Goal: Answer question/provide support: Share knowledge or assist other users

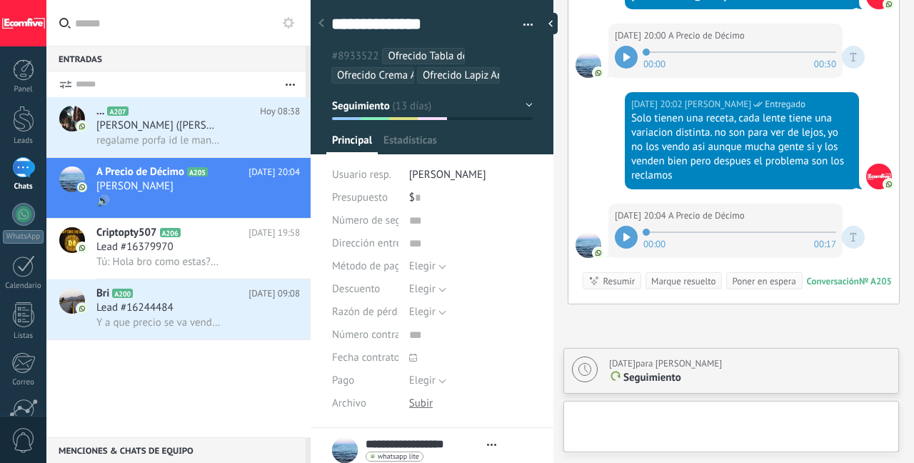
scroll to position [14, 0]
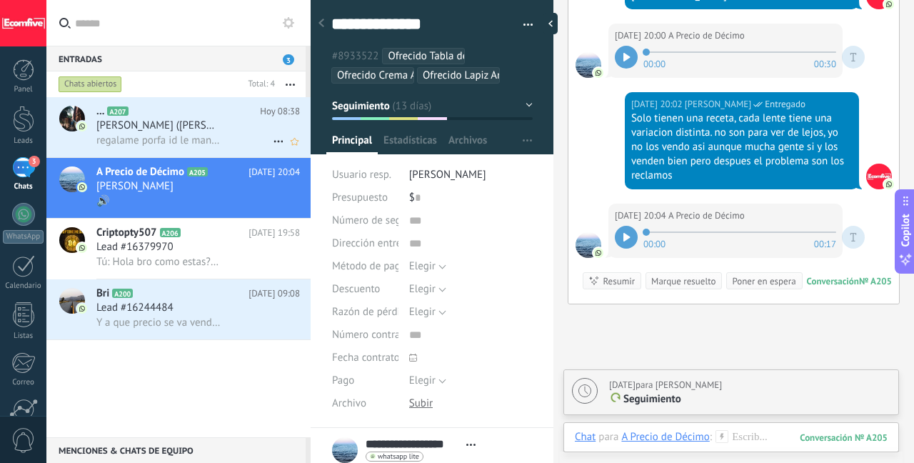
click at [203, 144] on span "regalame porfa id le mando a [PERSON_NAME] para que lo revise" at bounding box center [158, 141] width 125 height 14
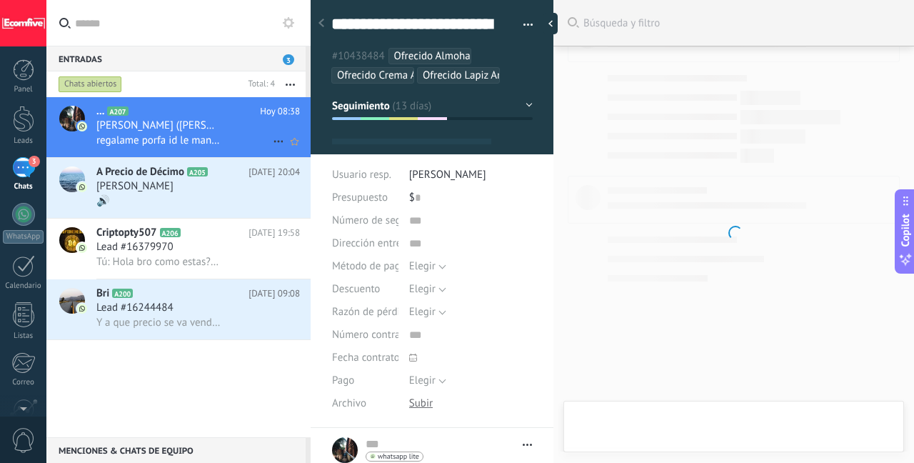
type textarea "**********"
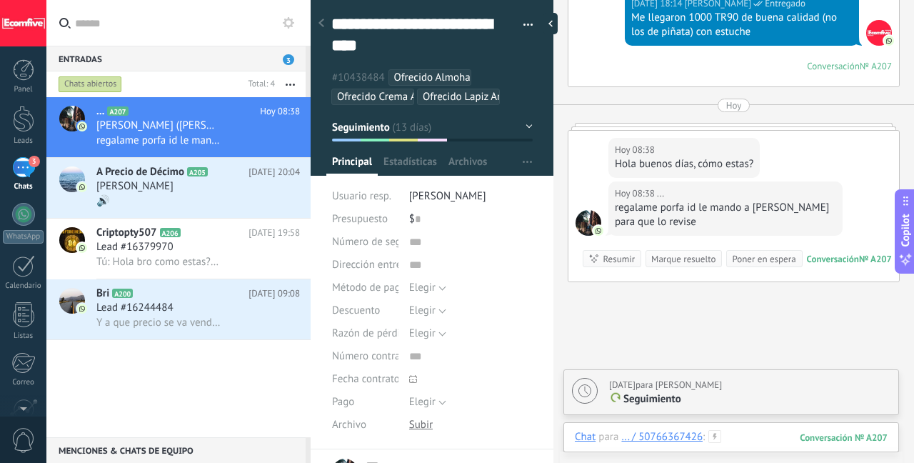
click at [730, 437] on div at bounding box center [731, 451] width 313 height 43
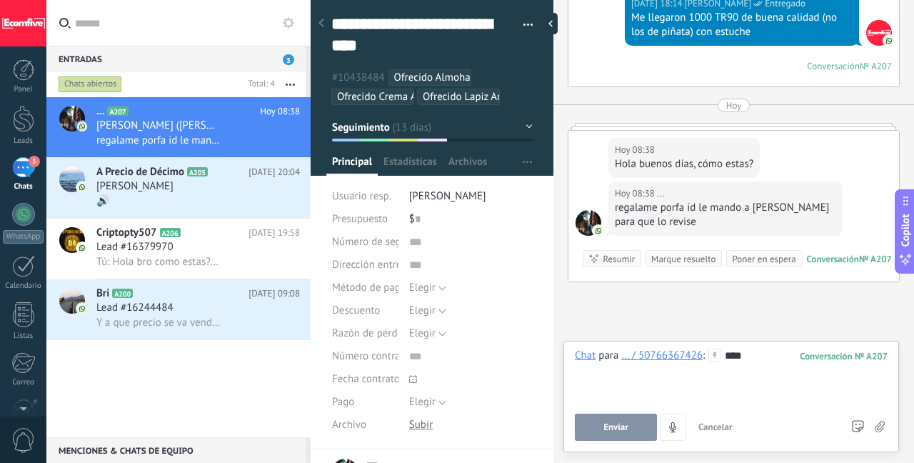
click at [642, 426] on button "Enviar" at bounding box center [616, 427] width 82 height 27
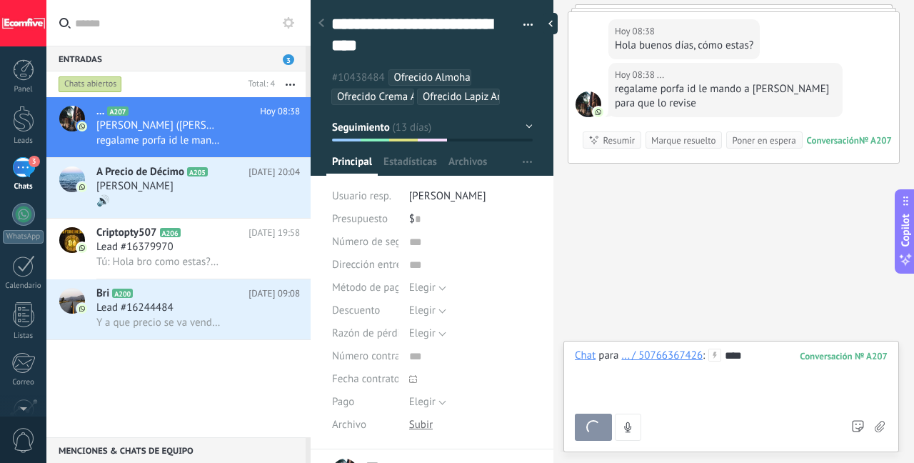
scroll to position [14, 0]
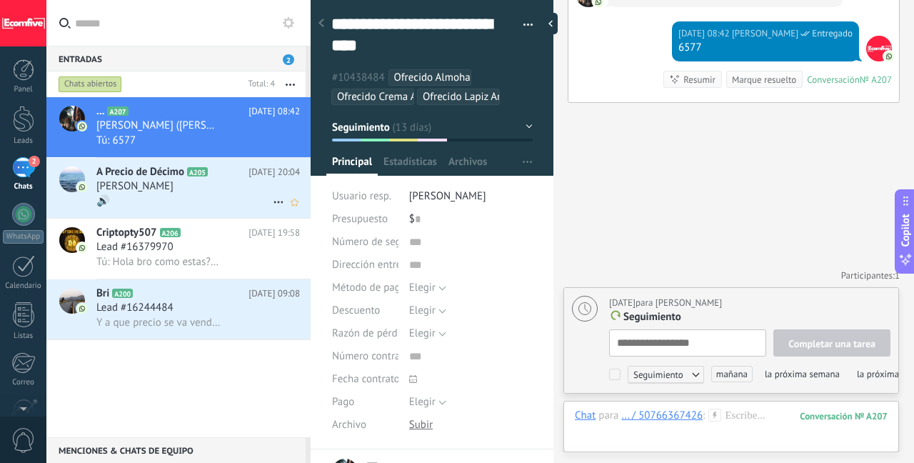
click at [171, 186] on div "[PERSON_NAME]" at bounding box center [198, 186] width 204 height 14
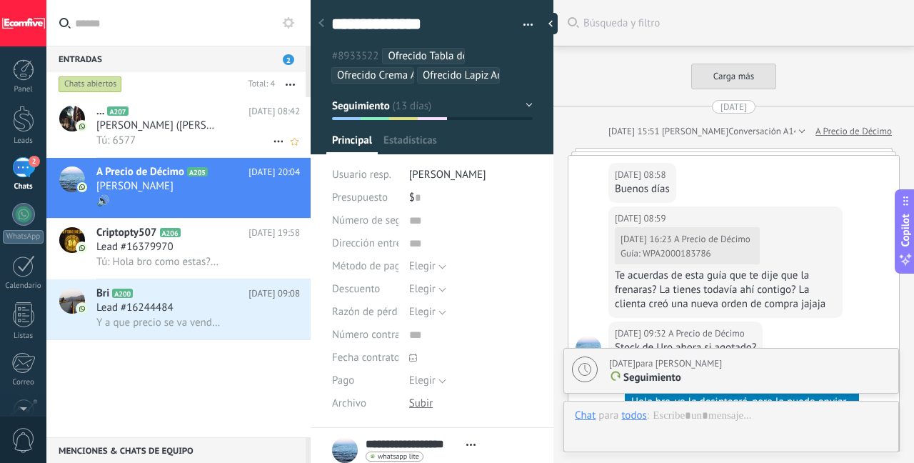
scroll to position [3867, 0]
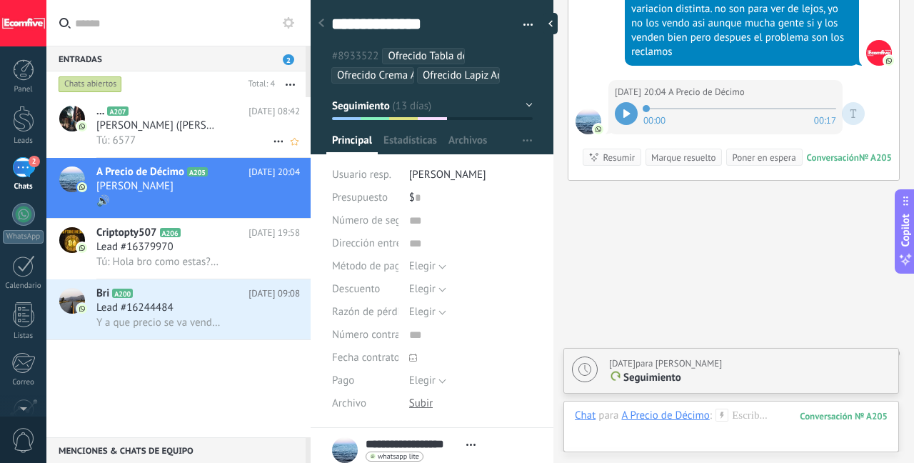
click at [207, 122] on span "[PERSON_NAME] ([PERSON_NAME])" at bounding box center [158, 126] width 125 height 14
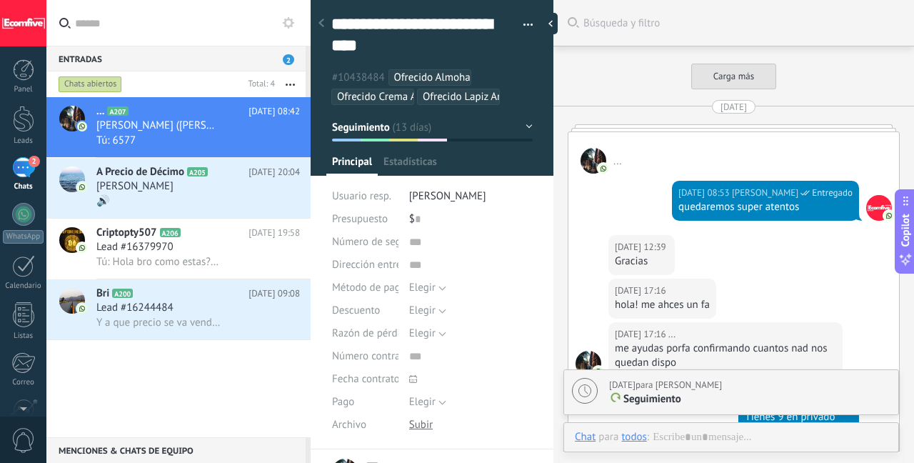
scroll to position [3069, 0]
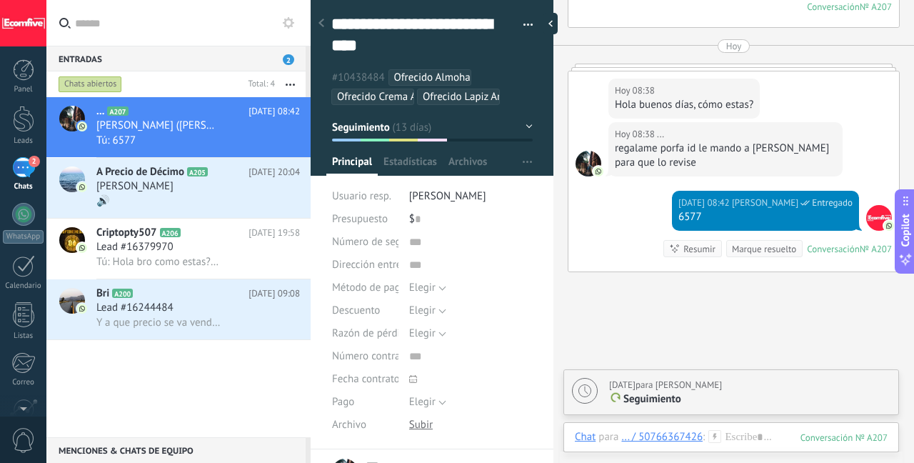
click at [744, 253] on div "Marque resuelto" at bounding box center [764, 249] width 64 height 14
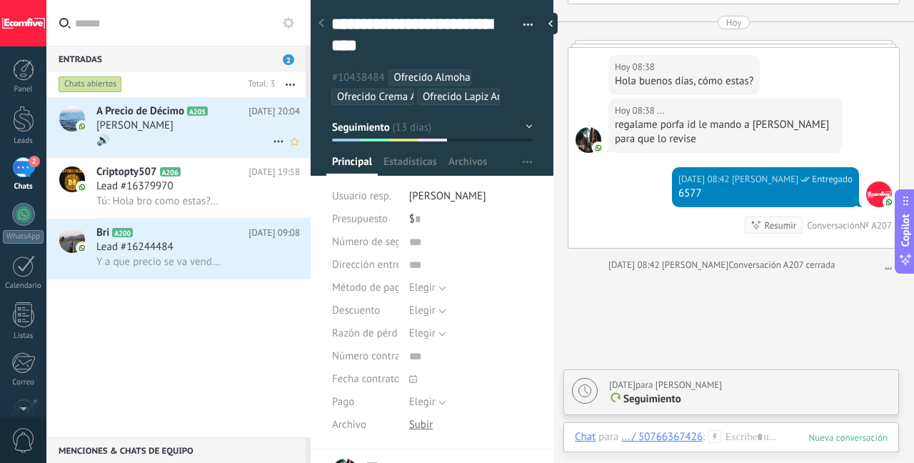
click at [204, 131] on div "[PERSON_NAME]" at bounding box center [198, 126] width 204 height 14
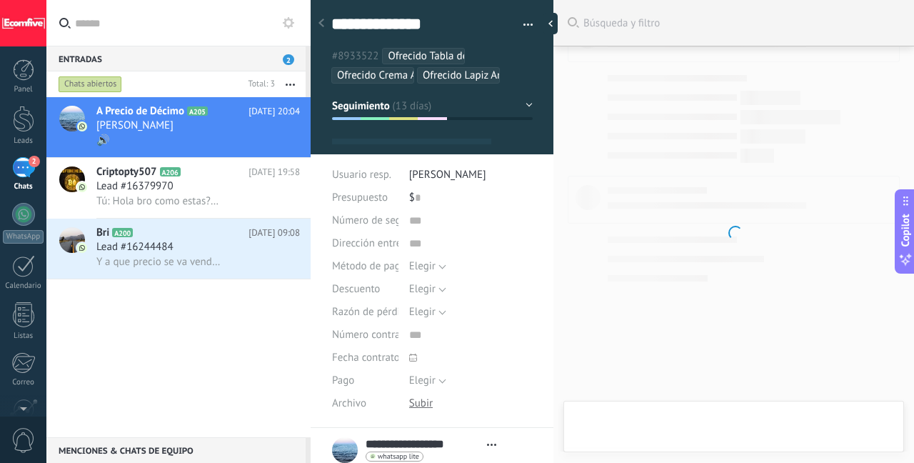
scroll to position [14, 0]
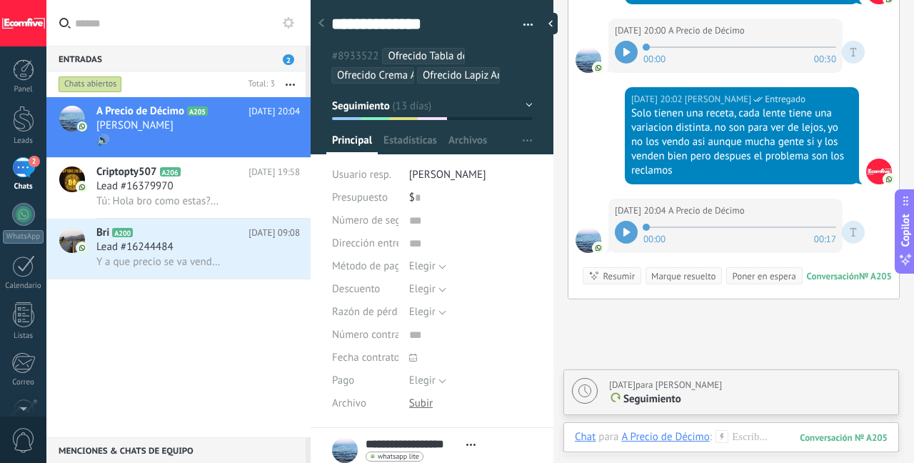
click at [620, 218] on div "00:00 00:17" at bounding box center [740, 232] width 250 height 29
click at [622, 221] on div at bounding box center [626, 232] width 23 height 23
click at [679, 269] on div "Marque resuelto" at bounding box center [683, 276] width 64 height 14
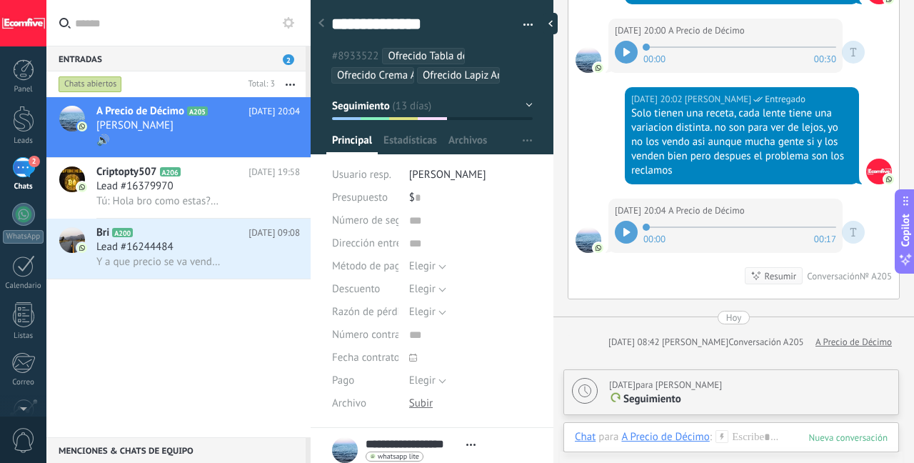
scroll to position [3798, 0]
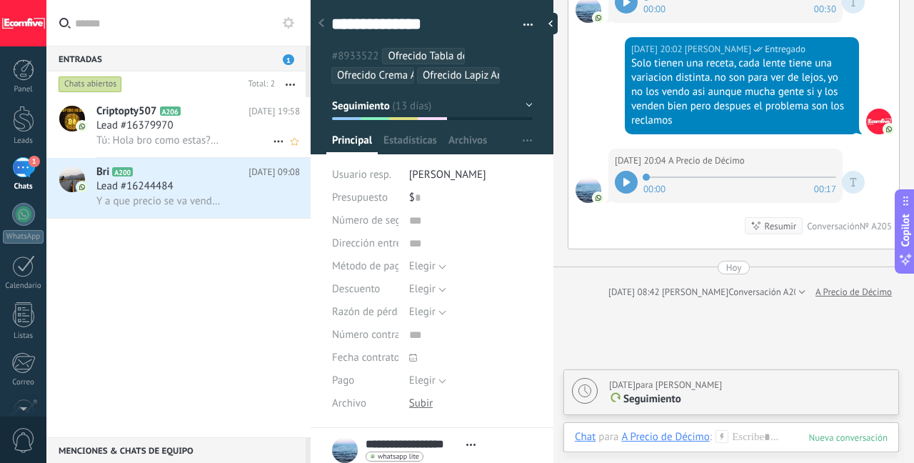
click at [206, 124] on div "Lead #16379970" at bounding box center [198, 126] width 204 height 14
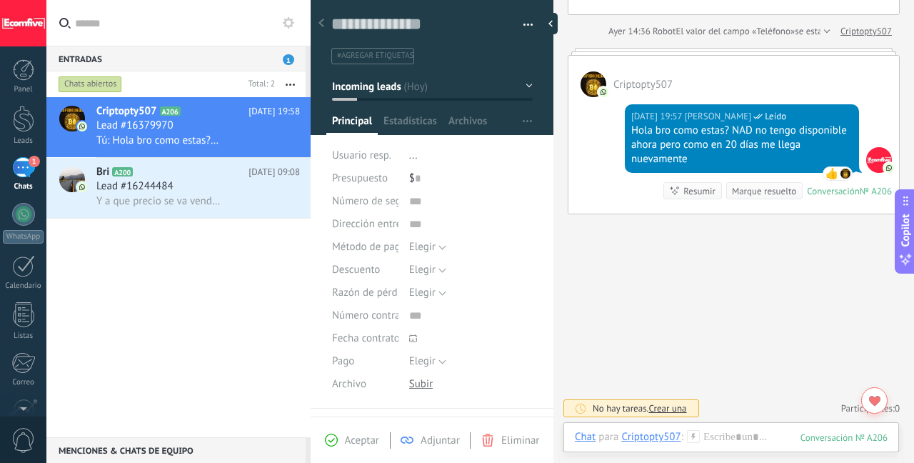
scroll to position [199, 0]
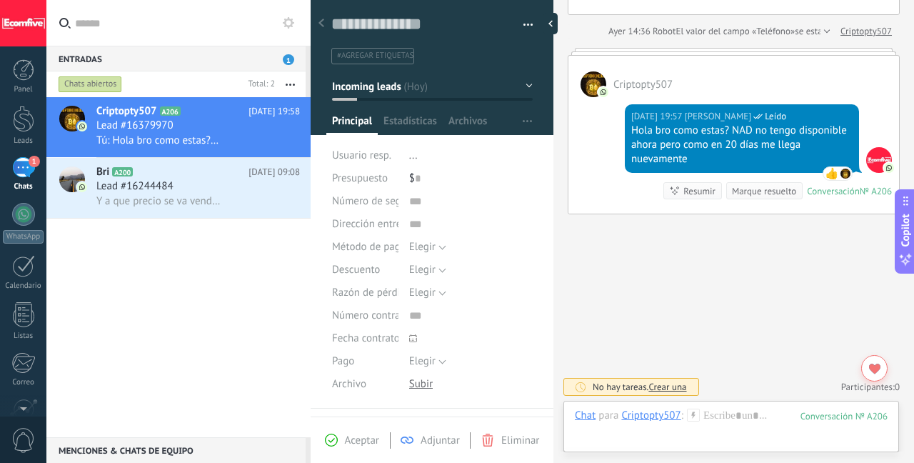
click at [742, 186] on div "Marque resuelto" at bounding box center [764, 191] width 64 height 14
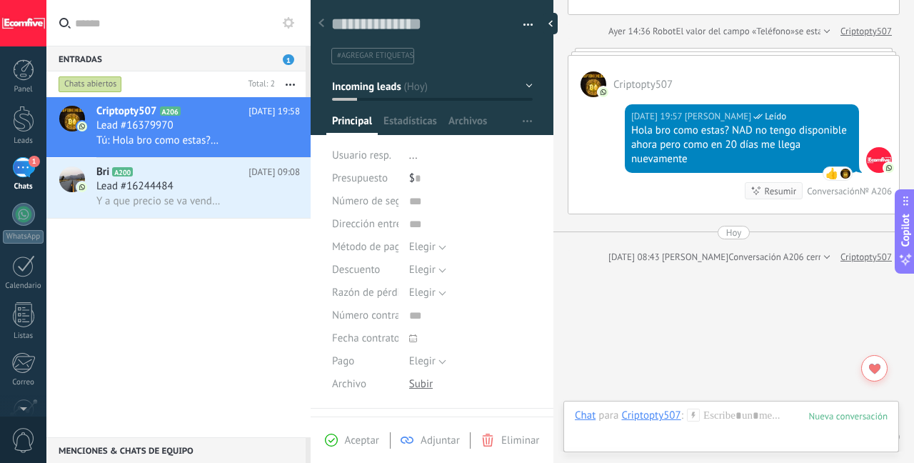
scroll to position [249, 0]
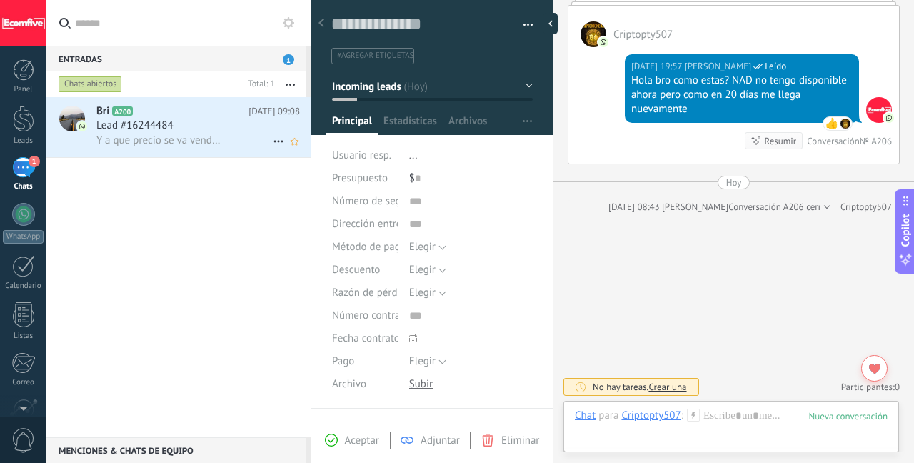
click at [216, 116] on h2 "Bri A200" at bounding box center [172, 111] width 152 height 14
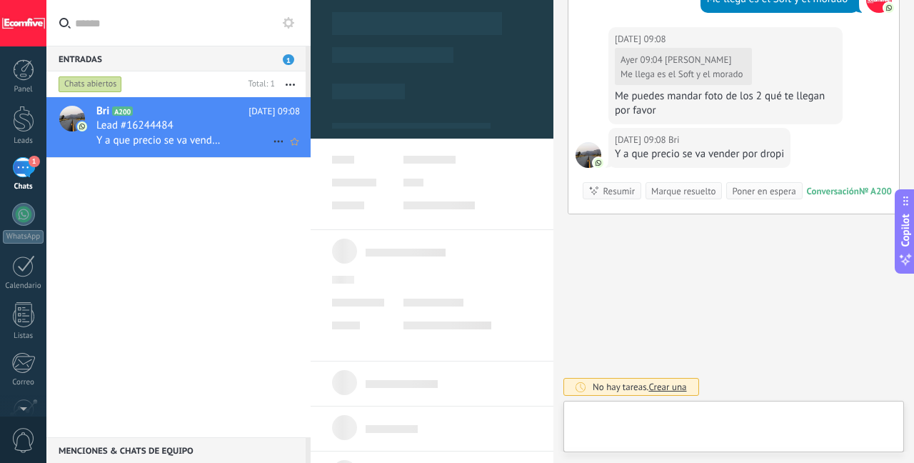
scroll to position [21, 0]
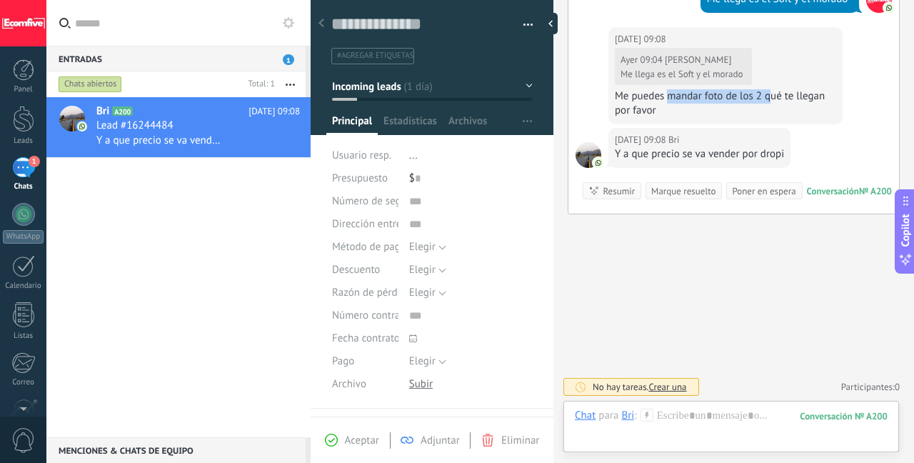
drag, startPoint x: 672, startPoint y: 99, endPoint x: 769, endPoint y: 101, distance: 97.2
click at [769, 101] on div "Me puedes mandar foto de los 2 qué te llegan por favor" at bounding box center [725, 103] width 221 height 29
click at [708, 118] on div "[DATE] 09:08 [PERSON_NAME][DATE] 09:04 [PERSON_NAME] Me llega es el Soft y el m…" at bounding box center [725, 75] width 234 height 97
click at [30, 133] on link "Leads" at bounding box center [23, 126] width 46 height 40
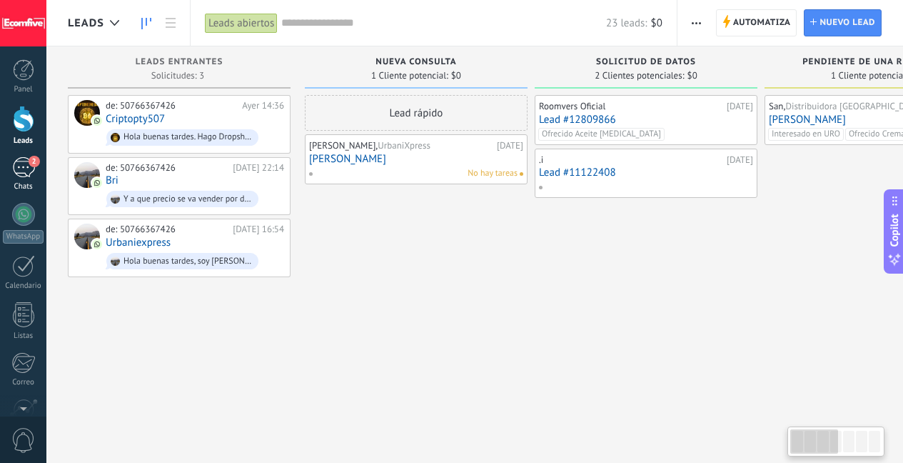
click at [18, 167] on div "2" at bounding box center [23, 167] width 23 height 21
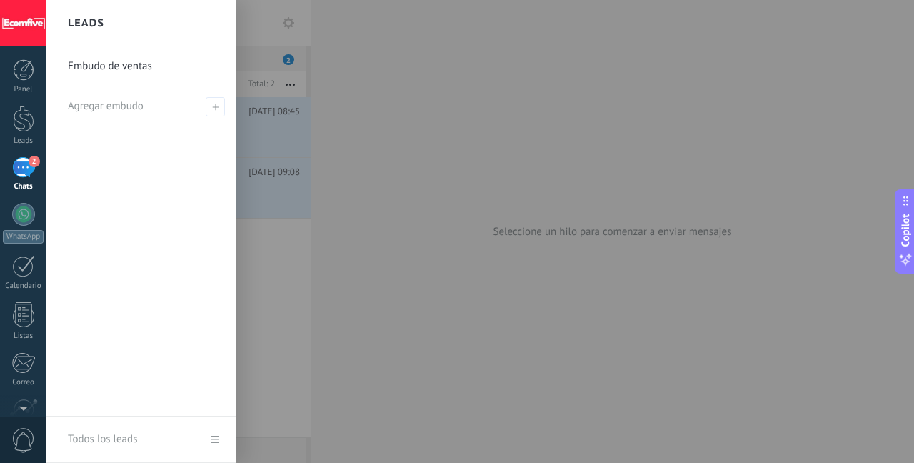
click at [81, 181] on div "Embudo de ventas Agregar embudo" at bounding box center [140, 231] width 189 height 370
click at [34, 166] on span "2" at bounding box center [34, 161] width 11 height 11
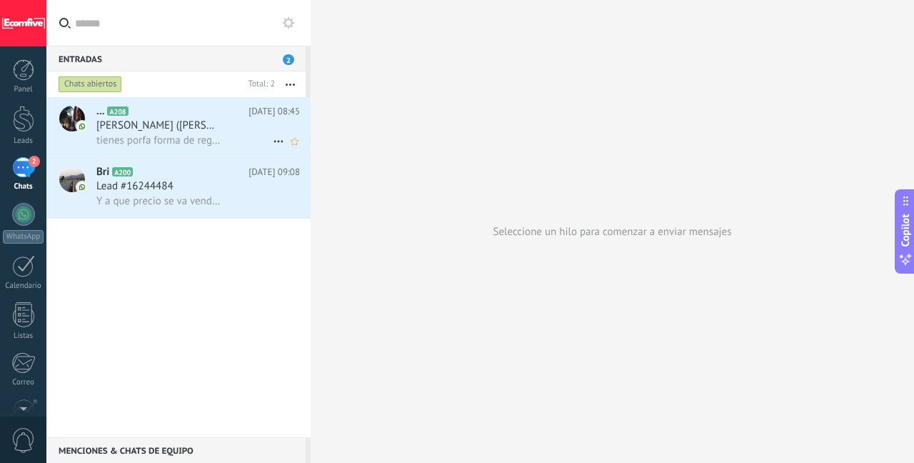
click at [211, 137] on span "tienes porfa forma de reglaarme fotos reales del producto" at bounding box center [158, 141] width 125 height 14
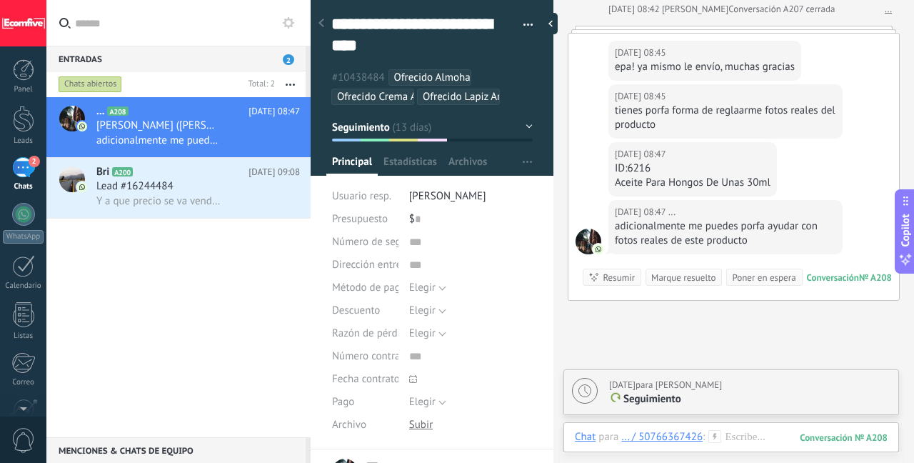
scroll to position [3185, 0]
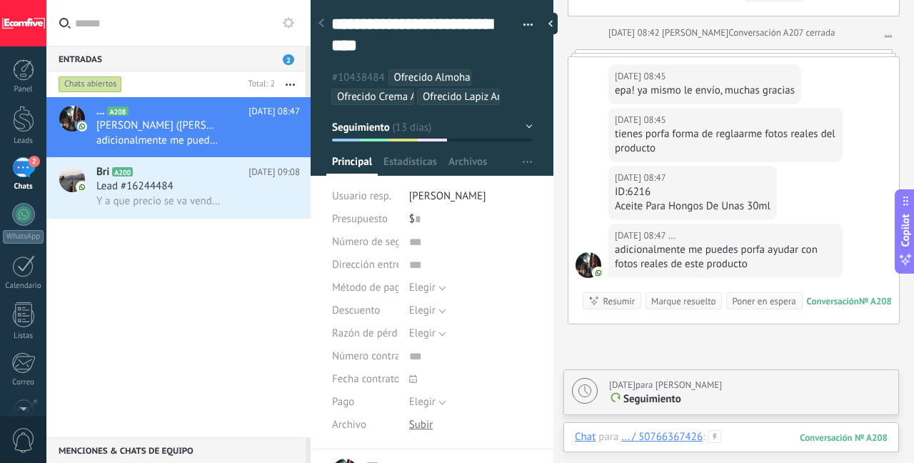
click at [768, 441] on div at bounding box center [731, 451] width 313 height 43
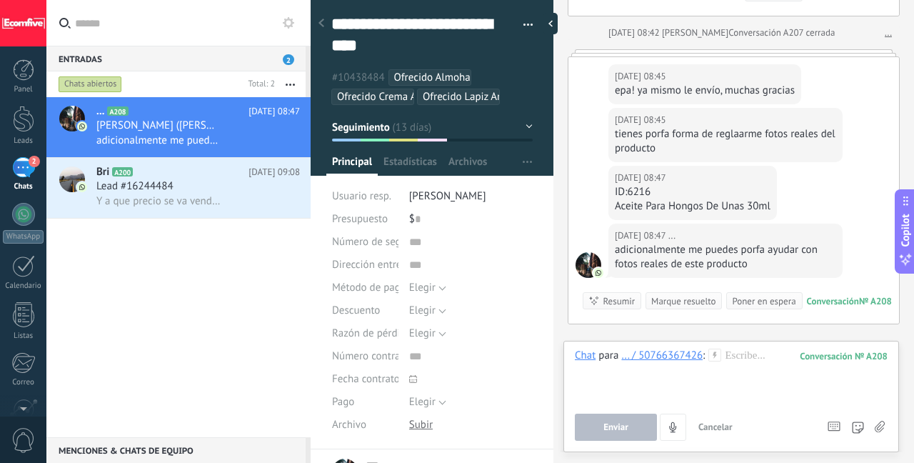
click at [876, 429] on icon at bounding box center [880, 427] width 10 height 12
click at [0, 0] on input "file" at bounding box center [0, 0] width 0 height 0
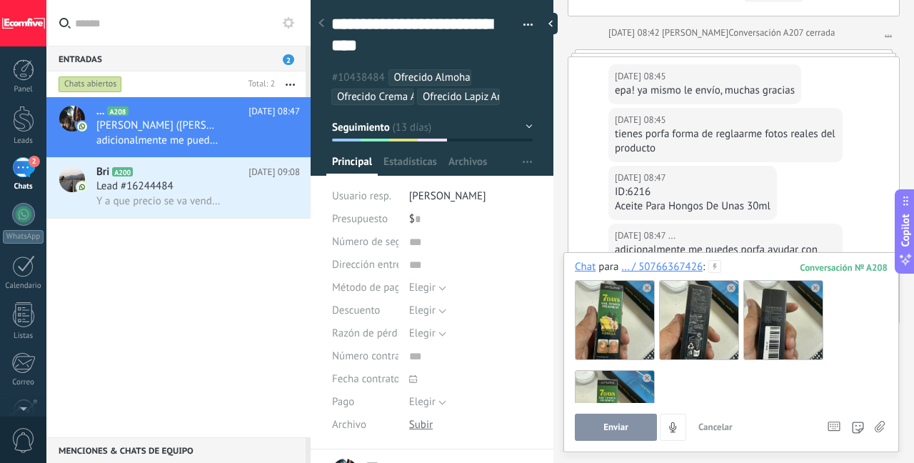
click at [630, 435] on button "Enviar" at bounding box center [616, 427] width 82 height 27
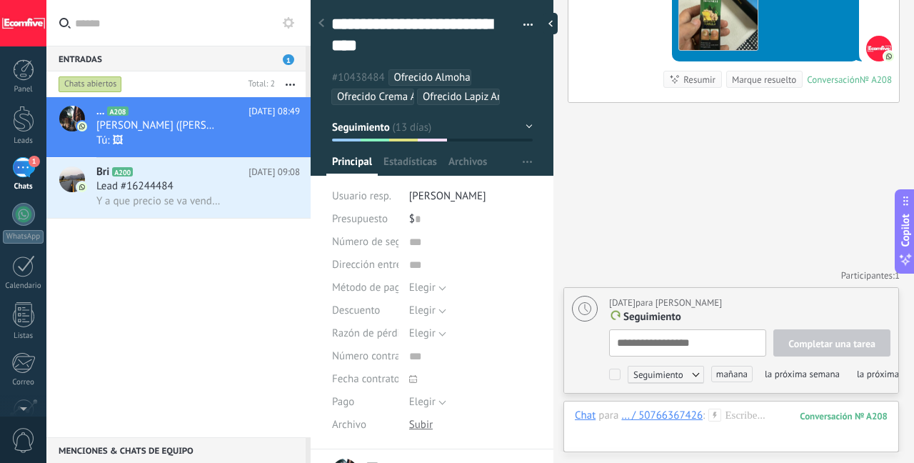
scroll to position [14, 0]
click at [738, 416] on div at bounding box center [731, 430] width 313 height 43
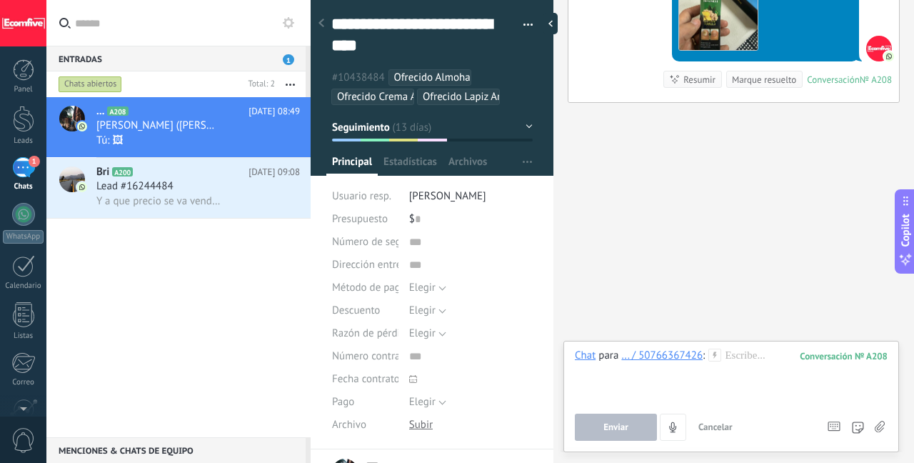
click at [878, 426] on icon at bounding box center [880, 427] width 10 height 12
click at [0, 0] on input "file" at bounding box center [0, 0] width 0 height 0
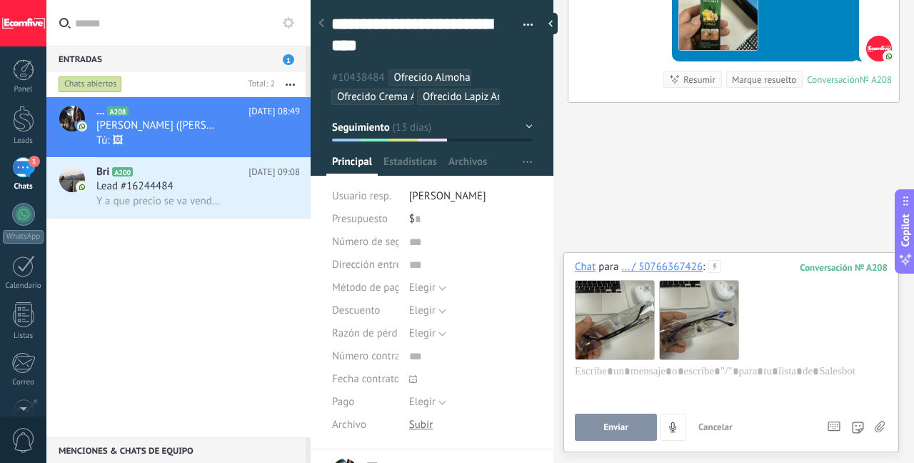
click at [641, 431] on button "Enviar" at bounding box center [616, 427] width 82 height 27
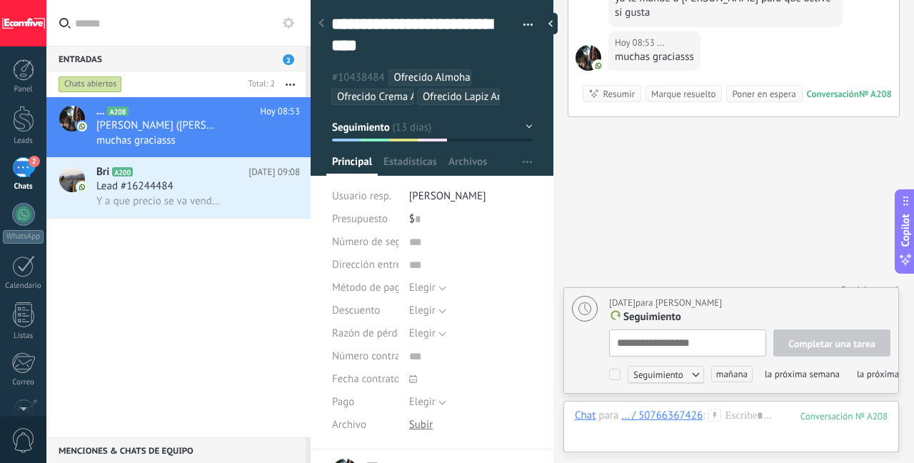
type textarea "**********"
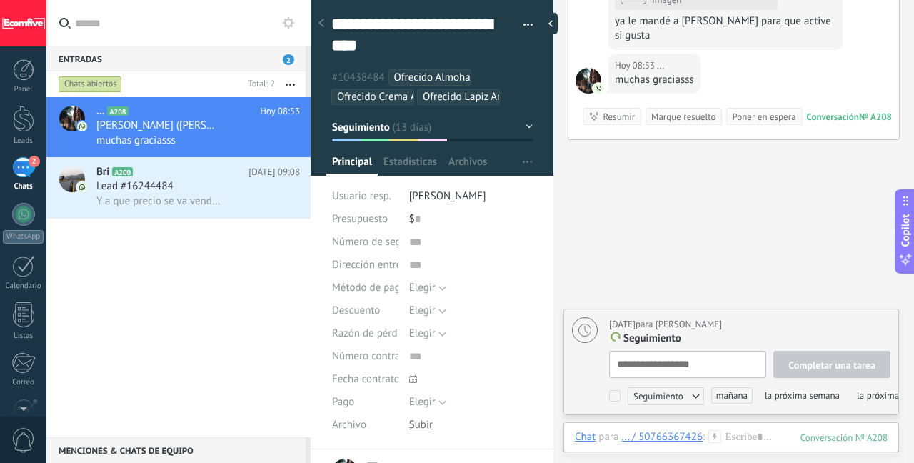
scroll to position [4169, 0]
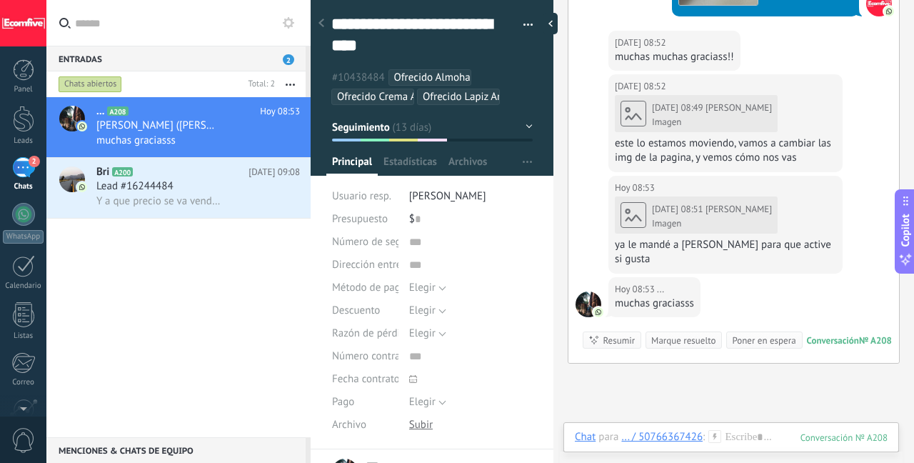
click at [722, 146] on div "este lo estamos moviendo, vamos a cambiar las img de la pagina, y vemos cómo no…" at bounding box center [725, 150] width 221 height 29
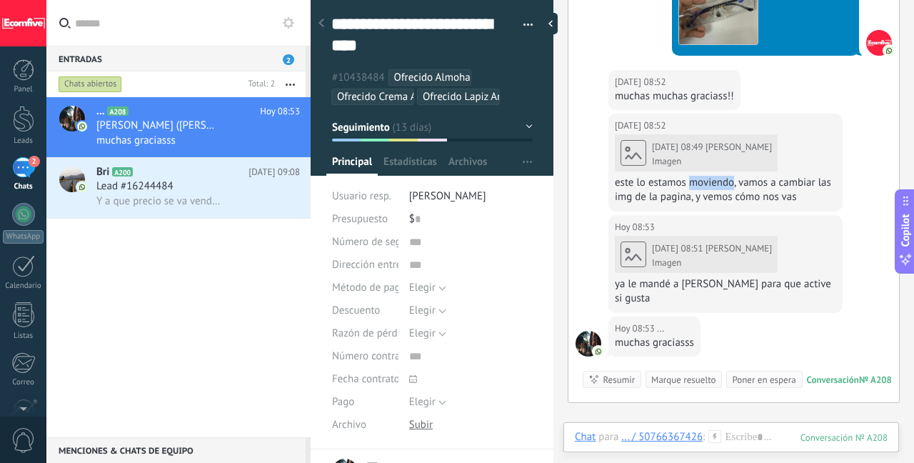
click at [651, 162] on div "[DATE] 08:49 [PERSON_NAME] Imagen" at bounding box center [696, 152] width 163 height 37
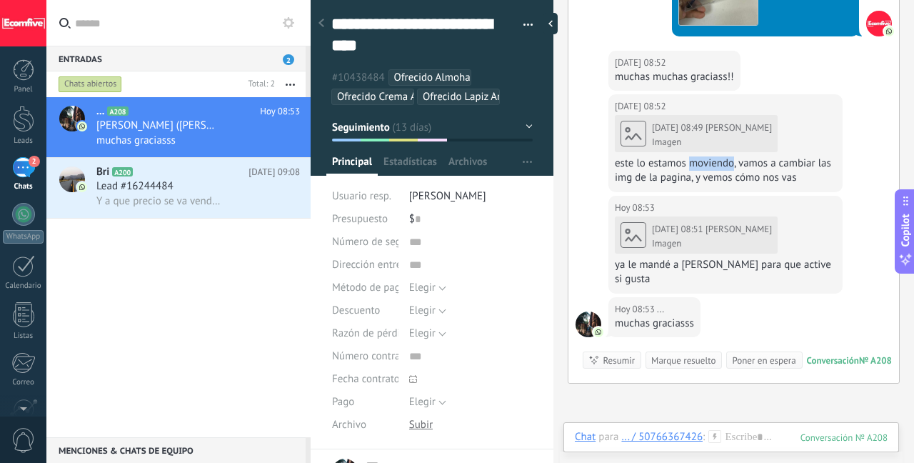
scroll to position [4146, 0]
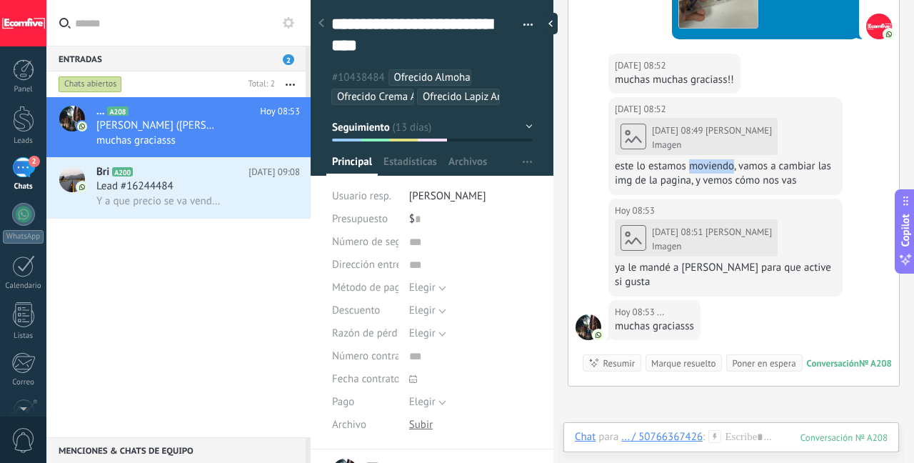
click at [746, 427] on div "Chat Correo Nota Tarea Chat para ... / 50766367426 : 208 Enviar Cancelar Rastre…" at bounding box center [731, 447] width 336 height 51
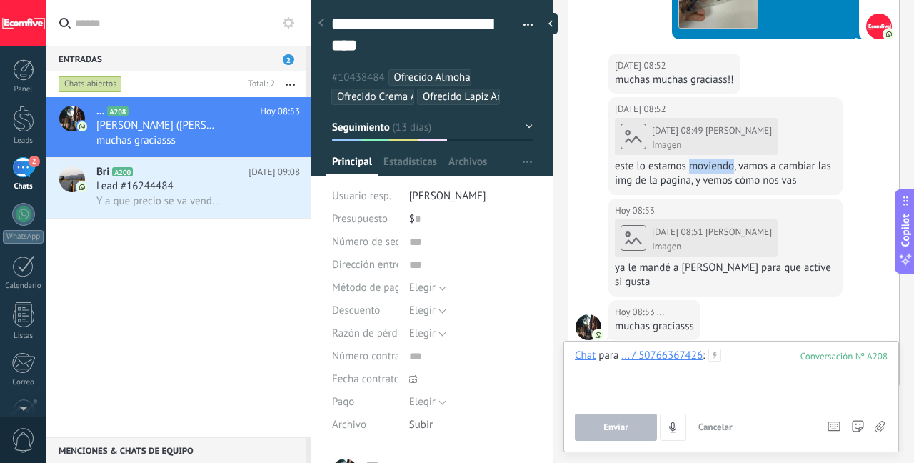
click at [745, 367] on div at bounding box center [731, 376] width 313 height 54
click at [744, 362] on div at bounding box center [731, 376] width 313 height 54
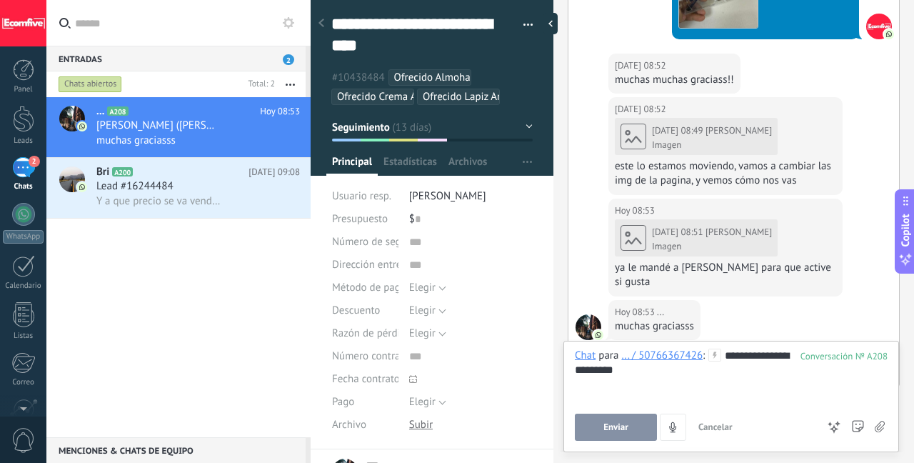
click at [622, 426] on span "Enviar" at bounding box center [615, 427] width 25 height 10
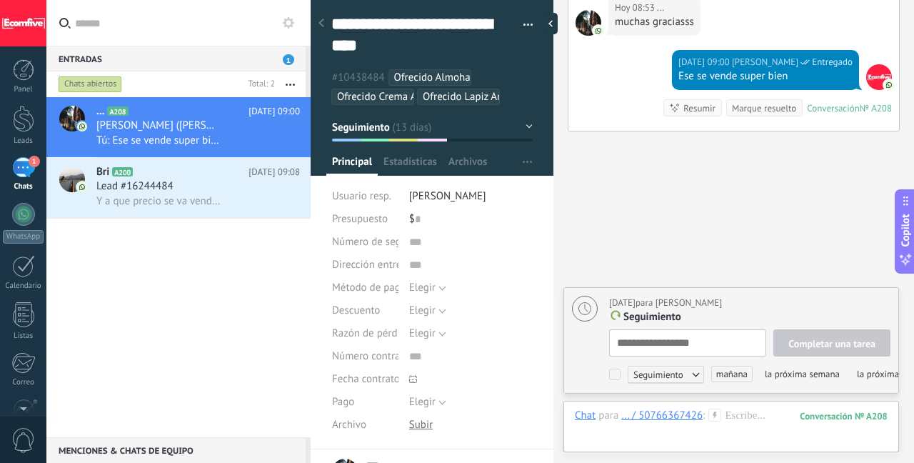
scroll to position [4464, 0]
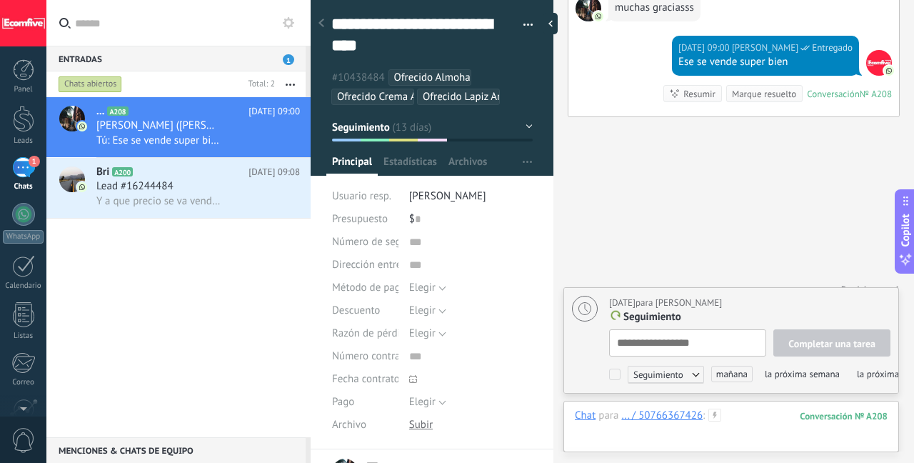
click at [751, 414] on div at bounding box center [731, 430] width 313 height 43
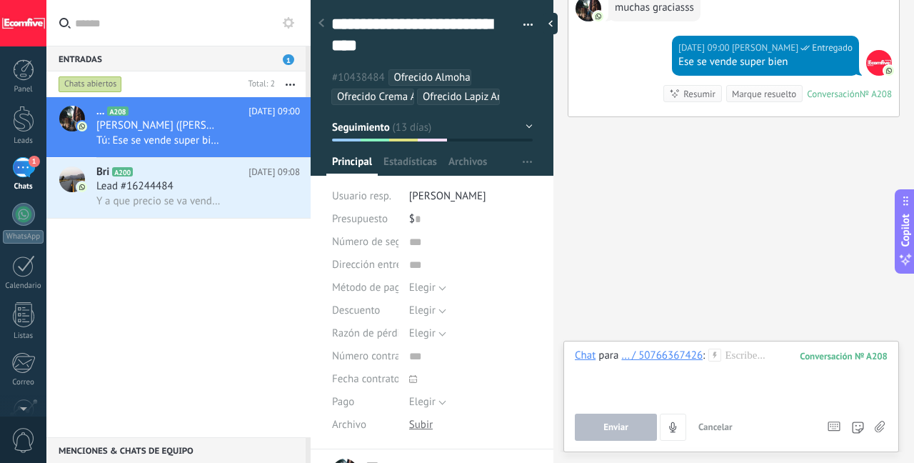
click at [878, 426] on use at bounding box center [880, 426] width 10 height 11
click at [0, 0] on input "file" at bounding box center [0, 0] width 0 height 0
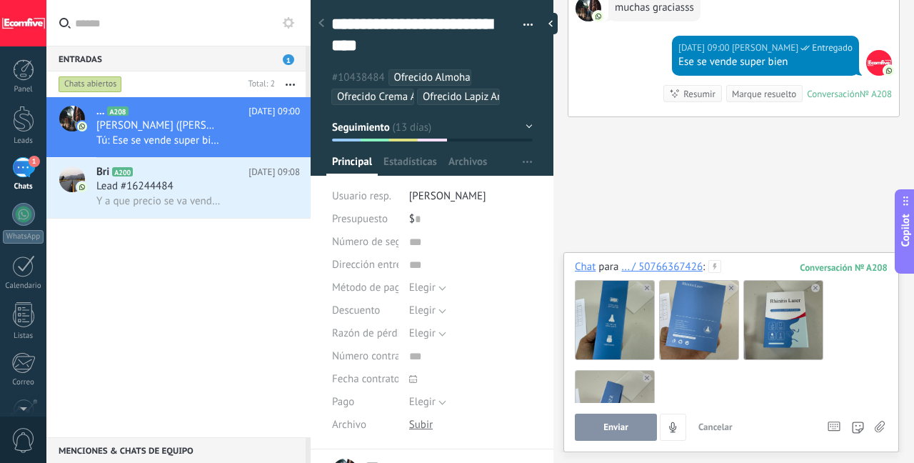
click at [625, 429] on span "Enviar" at bounding box center [615, 427] width 25 height 10
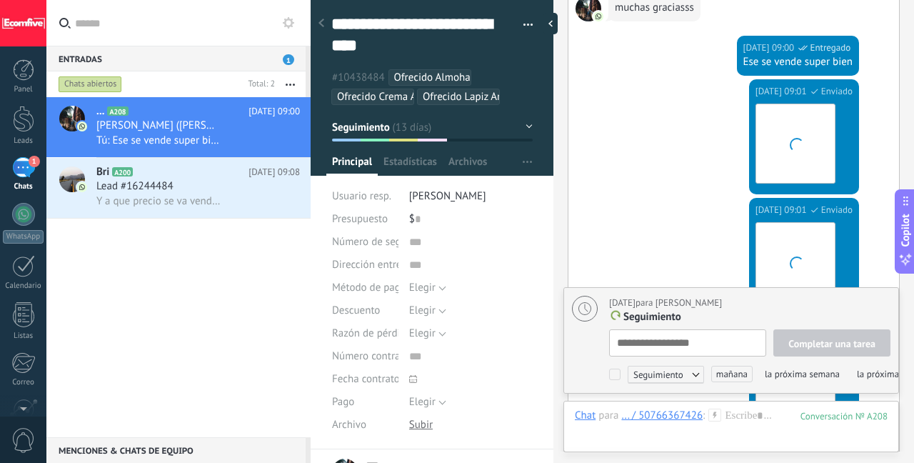
scroll to position [14, 0]
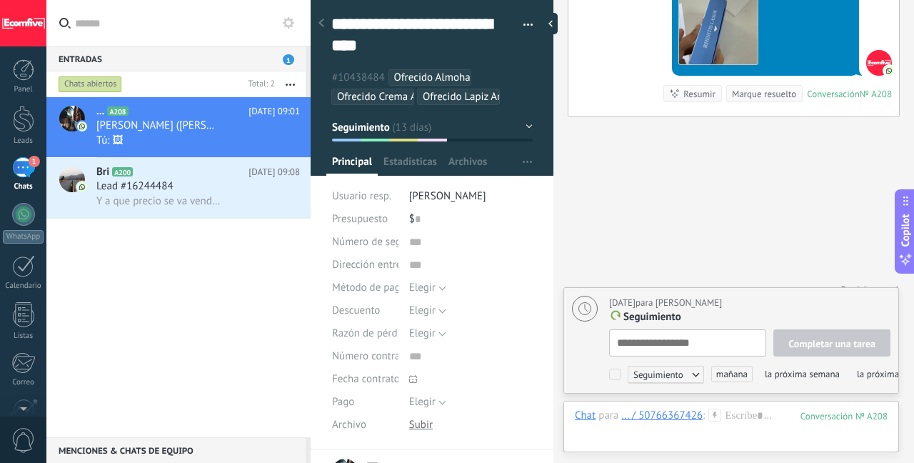
type textarea "**********"
click at [728, 420] on div at bounding box center [731, 430] width 313 height 43
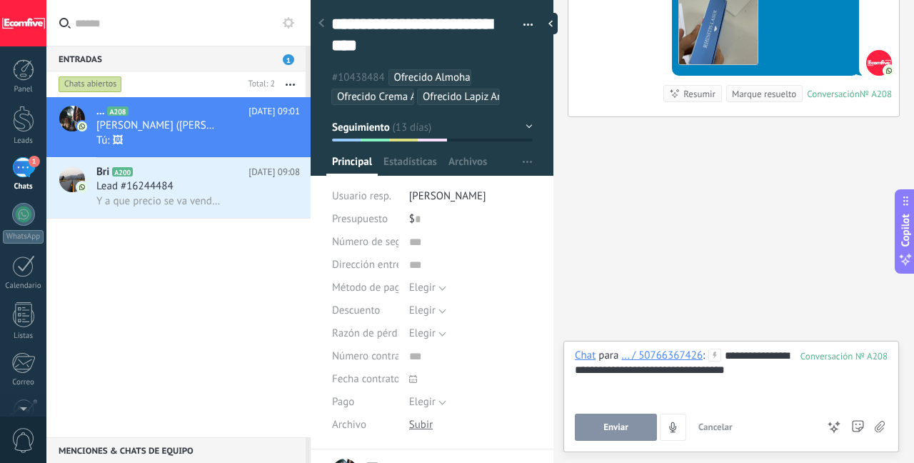
click at [630, 422] on button "Enviar" at bounding box center [616, 427] width 82 height 27
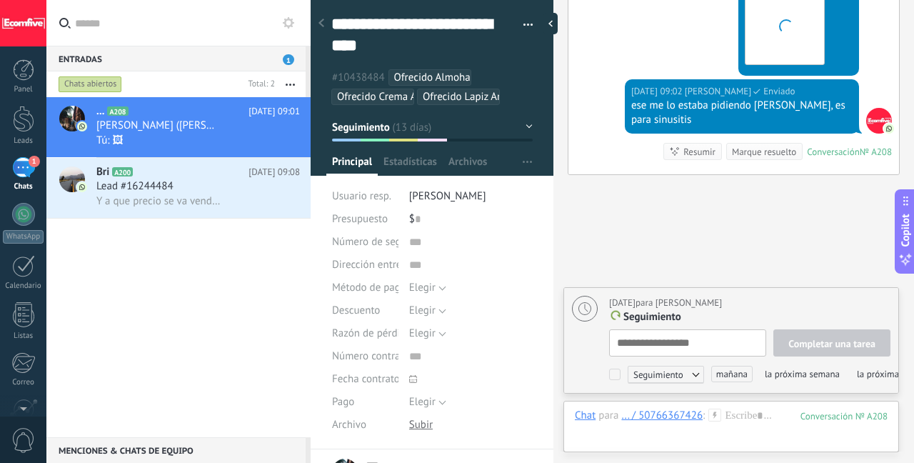
type textarea "**********"
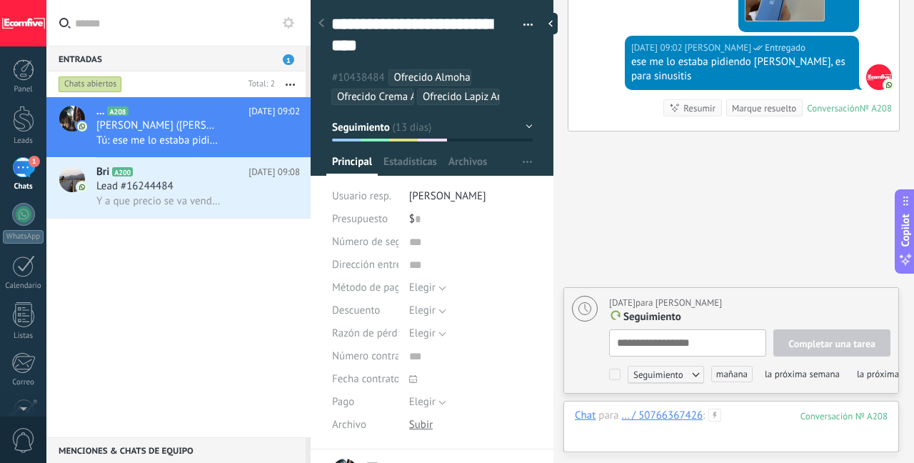
click at [748, 410] on div at bounding box center [731, 430] width 313 height 43
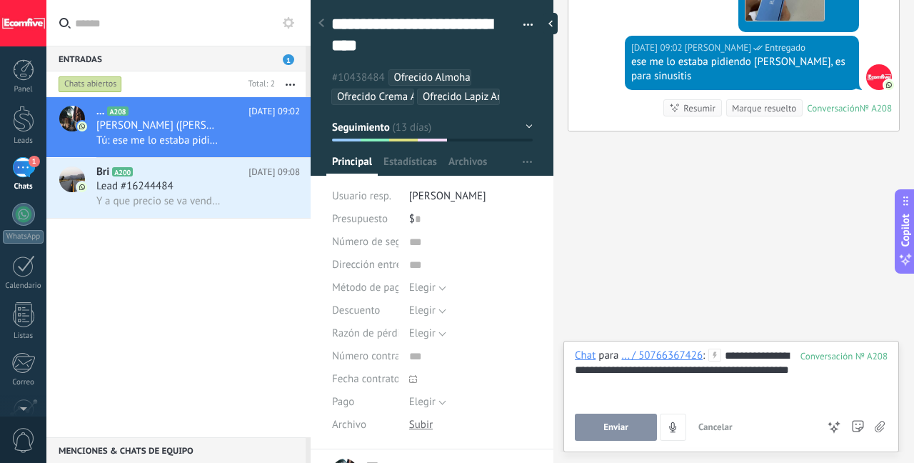
click at [612, 437] on button "Enviar" at bounding box center [616, 427] width 82 height 27
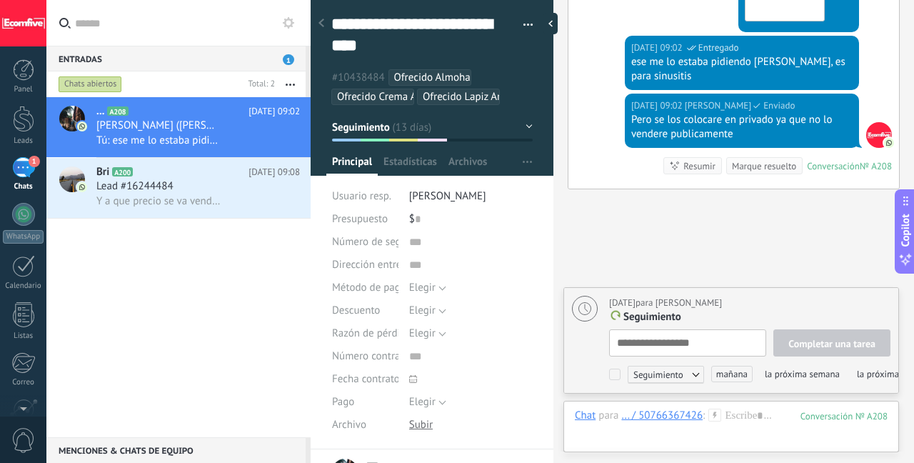
scroll to position [5040, 0]
